Goal: Task Accomplishment & Management: Manage account settings

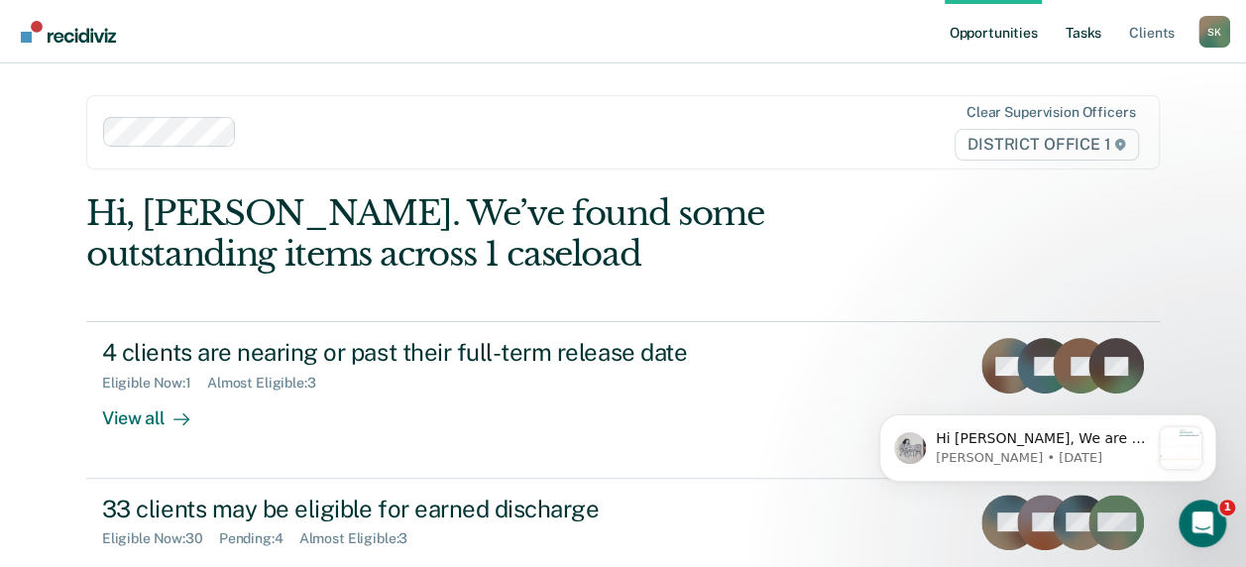
click at [1084, 40] on link "Tasks" at bounding box center [1084, 31] width 44 height 63
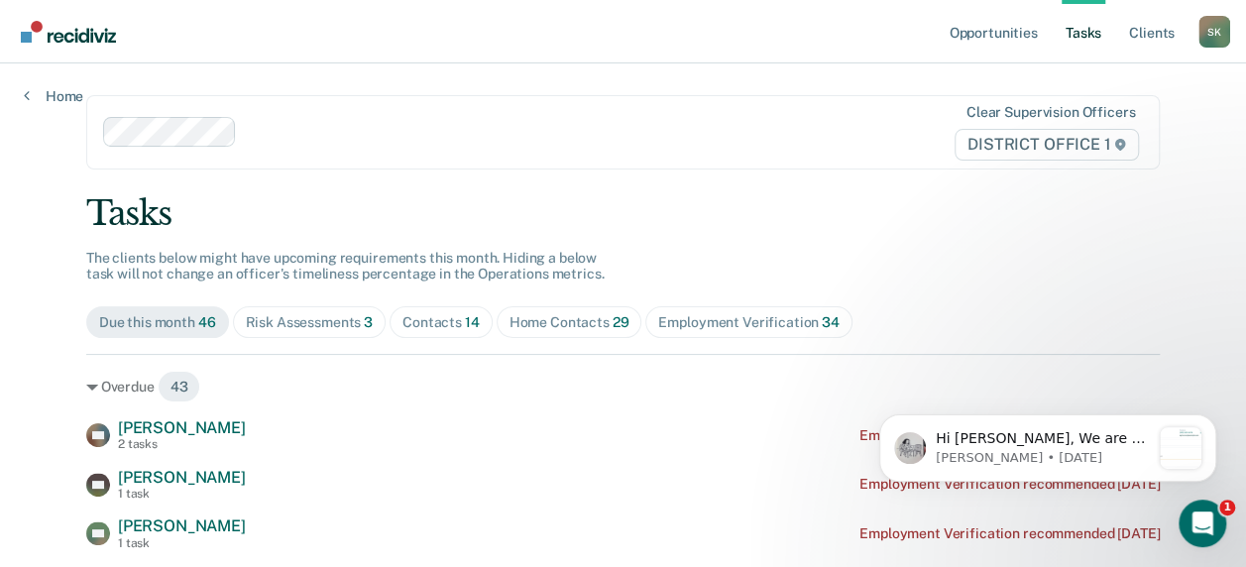
click at [455, 306] on span "Contacts 14" at bounding box center [441, 322] width 103 height 32
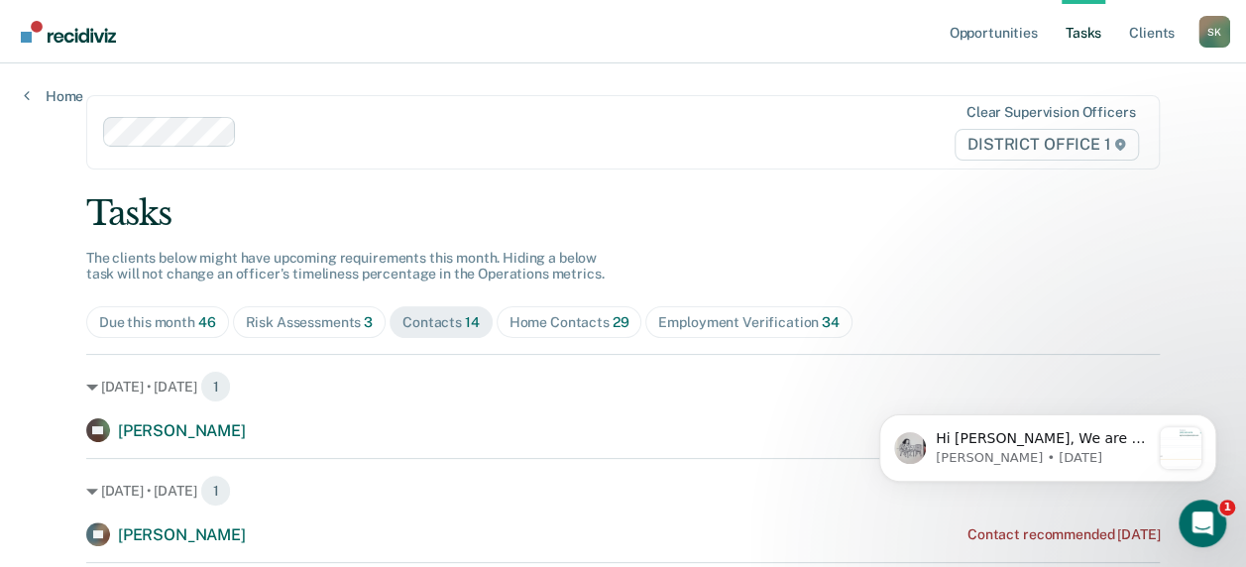
click at [672, 119] on div at bounding box center [467, 132] width 729 height 30
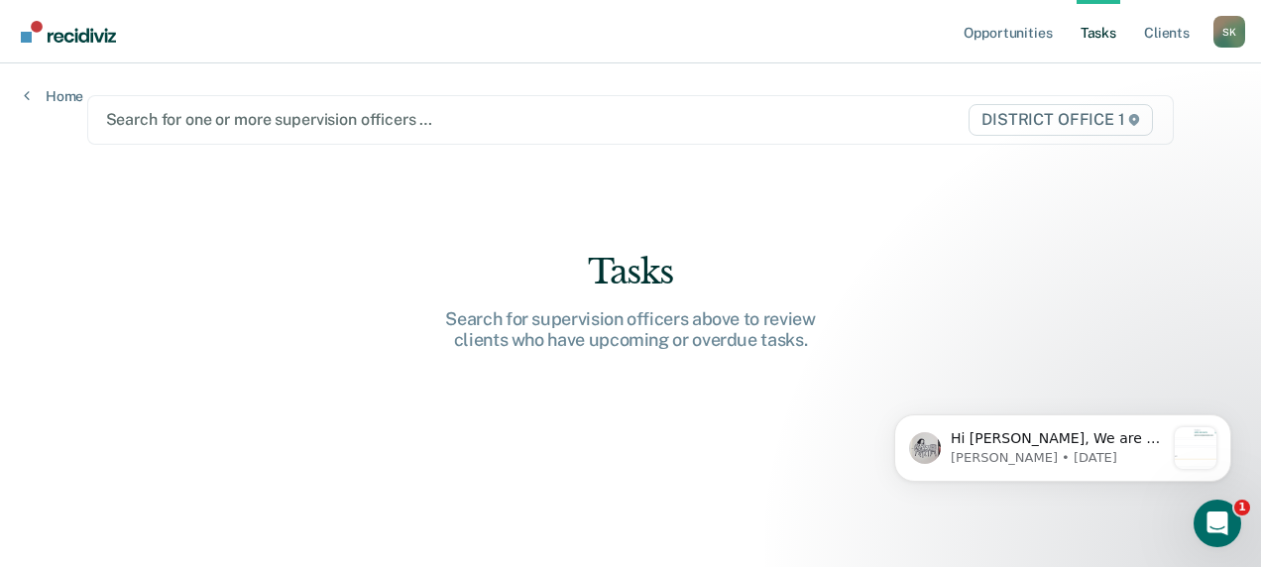
click at [316, 37] on nav "Opportunities Tasks Client s [PERSON_NAME], [PERSON_NAME] Profile How it works …" at bounding box center [630, 31] width 1229 height 62
click at [64, 101] on link "Home" at bounding box center [53, 96] width 59 height 18
